Goal: Information Seeking & Learning: Find specific fact

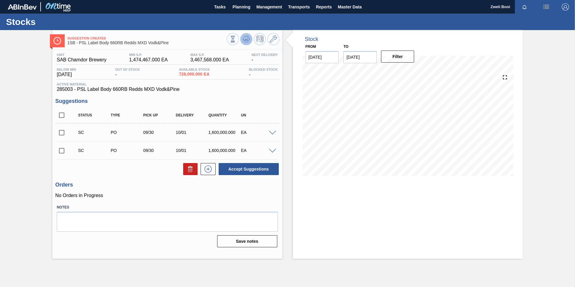
click at [248, 41] on icon at bounding box center [246, 38] width 7 height 7
click at [247, 41] on icon at bounding box center [246, 38] width 7 height 7
click at [244, 38] on icon at bounding box center [246, 38] width 7 height 7
click at [244, 34] on button at bounding box center [246, 39] width 12 height 12
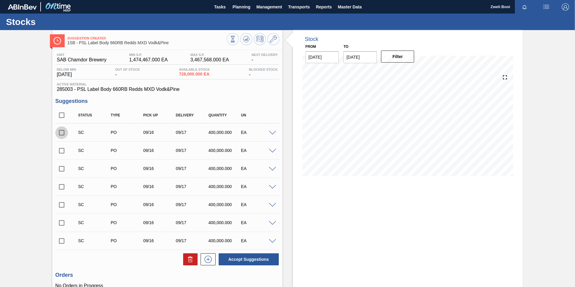
click at [61, 134] on input "checkbox" at bounding box center [61, 132] width 13 height 13
click at [256, 258] on button "Accept Suggestions" at bounding box center [248, 259] width 60 height 12
checkbox input "false"
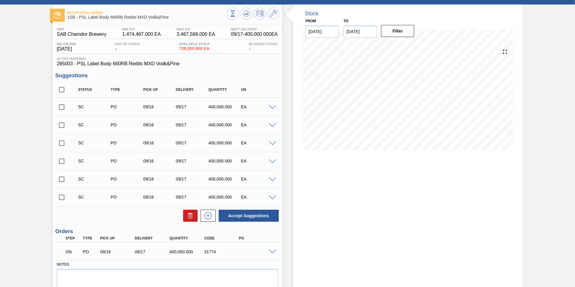
scroll to position [48, 0]
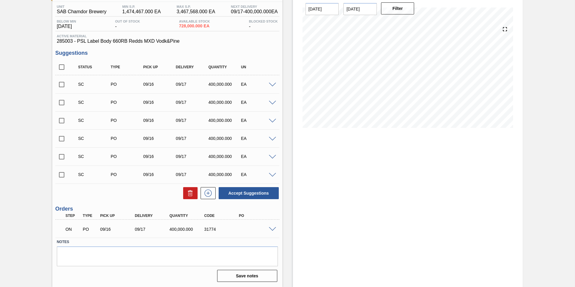
click at [404, 262] on div "Stock From [DATE] to [DATE] Filter 09/24 Stock Projection 3,128,000 SAP Plannin…" at bounding box center [408, 134] width 230 height 305
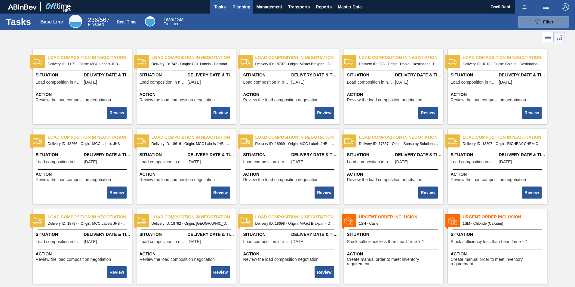
click at [239, 8] on span "Planning" at bounding box center [241, 6] width 18 height 7
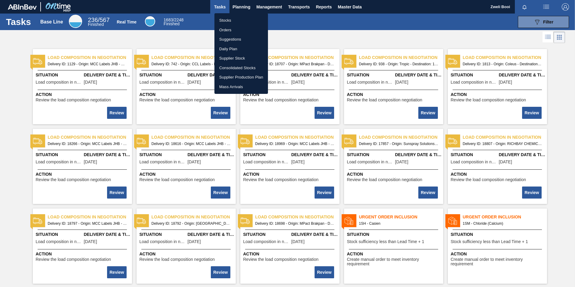
click at [233, 22] on li "Stocks" at bounding box center [240, 21] width 53 height 10
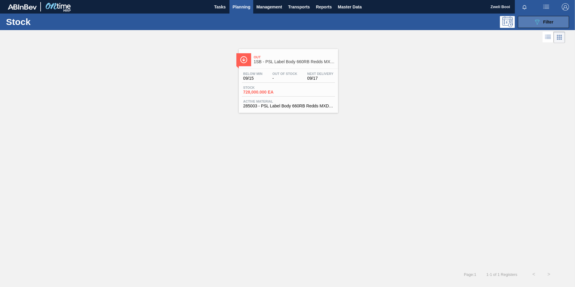
click at [537, 21] on icon at bounding box center [537, 22] width 5 height 5
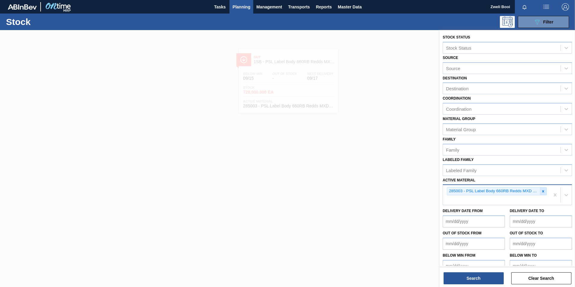
click at [542, 191] on icon at bounding box center [543, 191] width 2 height 2
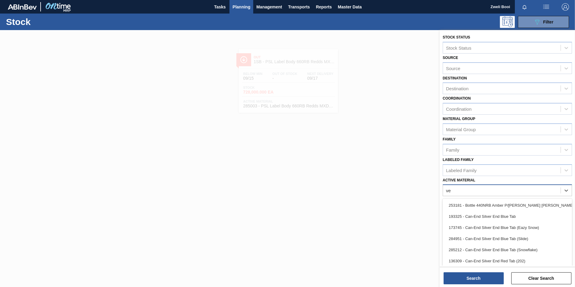
type Material "vel"
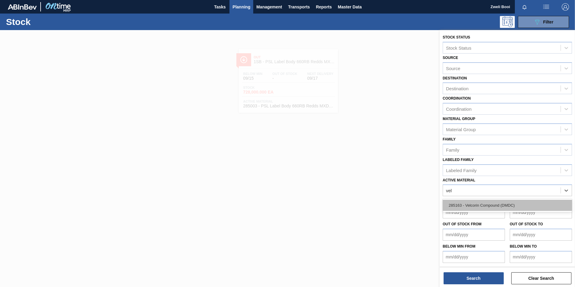
click at [494, 205] on div "285163 - Velcorin Compound (DMDC)" at bounding box center [506, 205] width 129 height 11
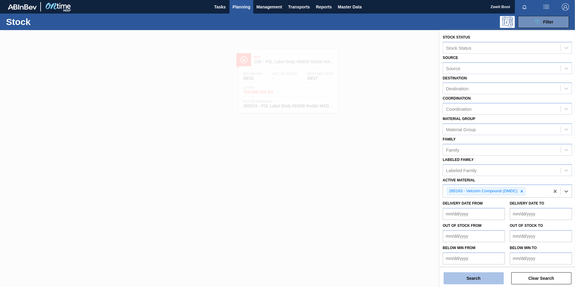
click at [489, 274] on button "Search" at bounding box center [473, 278] width 60 height 12
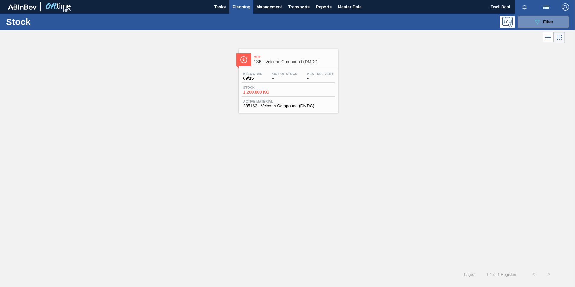
click at [319, 120] on div "Out 1SB - Velcorin Compound (DMDC) Below Min 09/15 Out Of Stock - Next Delivery…" at bounding box center [287, 155] width 575 height 222
click at [312, 99] on span "Active Material" at bounding box center [288, 101] width 90 height 4
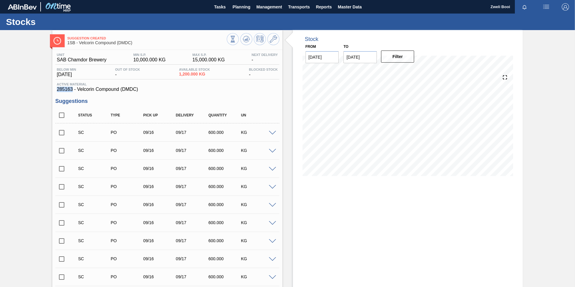
drag, startPoint x: 56, startPoint y: 90, endPoint x: 73, endPoint y: 89, distance: 17.2
click at [73, 89] on div "Active Material 285163 - Velcorin Compound (DMDC)" at bounding box center [167, 87] width 224 height 10
copy span "285163"
